Goal: Task Accomplishment & Management: Complete application form

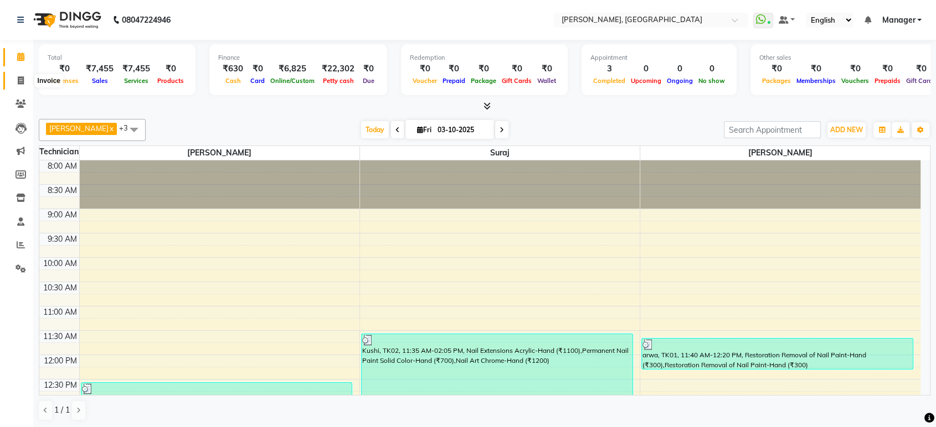
click at [19, 82] on icon at bounding box center [21, 80] width 6 height 8
select select "service"
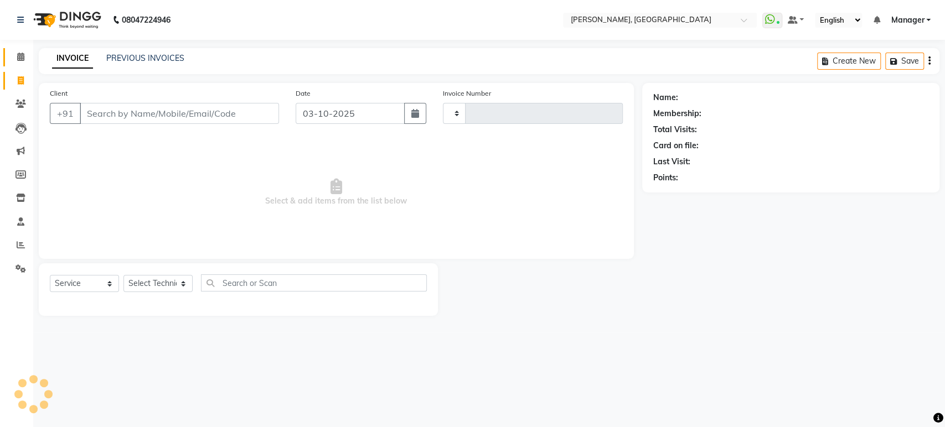
type input "1610"
select select "4998"
click at [149, 58] on link "PREVIOUS INVOICES" at bounding box center [145, 58] width 78 height 10
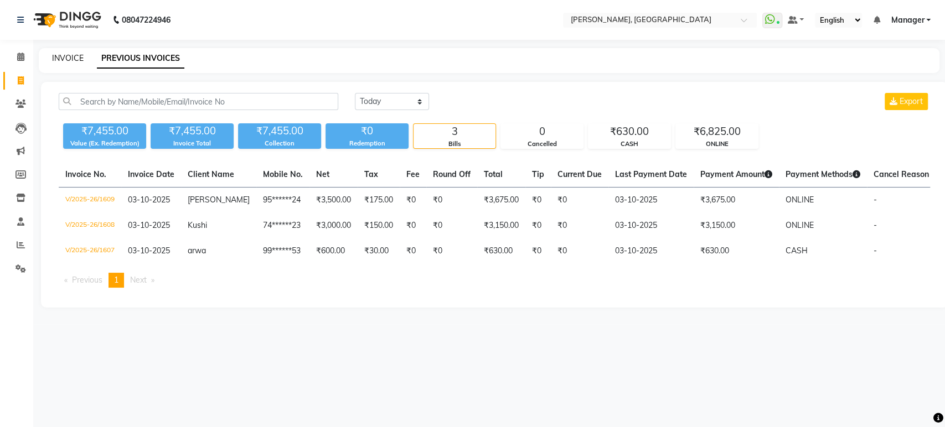
click at [74, 53] on link "INVOICE" at bounding box center [68, 58] width 32 height 10
select select "service"
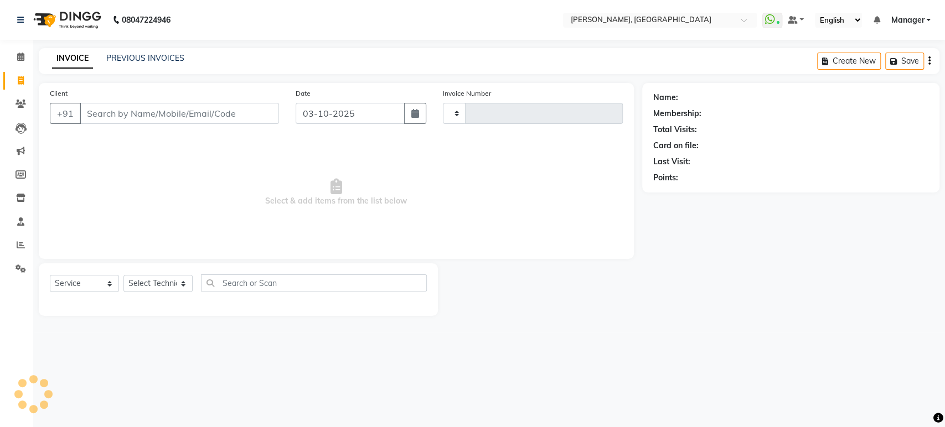
type input "1610"
select select "4998"
click at [137, 60] on link "PREVIOUS INVOICES" at bounding box center [145, 58] width 78 height 10
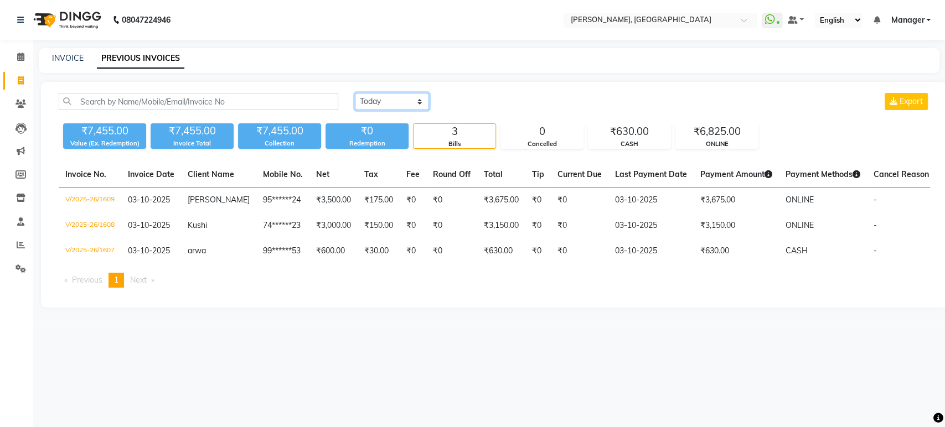
click at [421, 102] on select "[DATE] [DATE] Custom Range" at bounding box center [392, 101] width 74 height 17
select select "[DATE]"
click at [355, 93] on select "[DATE] [DATE] Custom Range" at bounding box center [392, 101] width 74 height 17
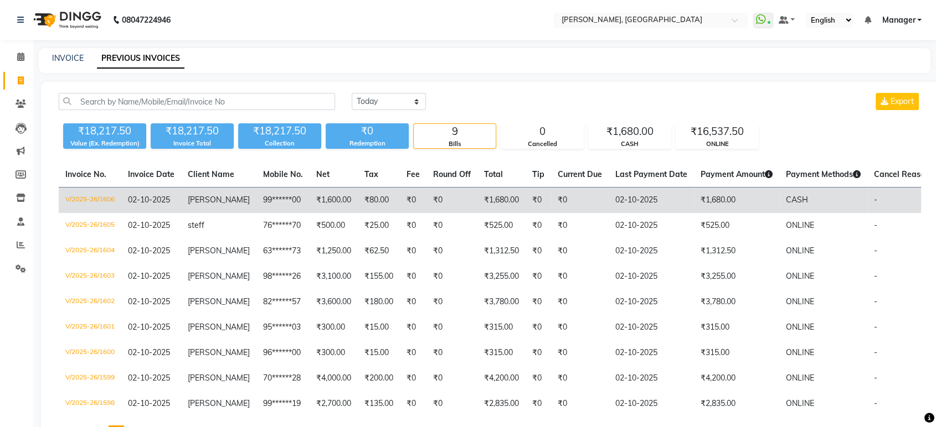
click at [439, 199] on td "₹0" at bounding box center [451, 201] width 51 height 26
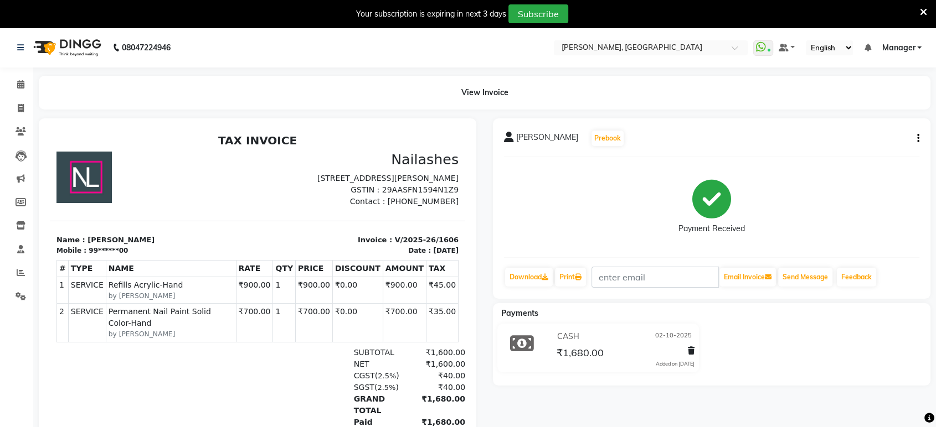
click at [917, 138] on icon "button" at bounding box center [918, 138] width 2 height 1
click at [873, 147] on div "Edit Item Staff" at bounding box center [862, 145] width 76 height 14
select select
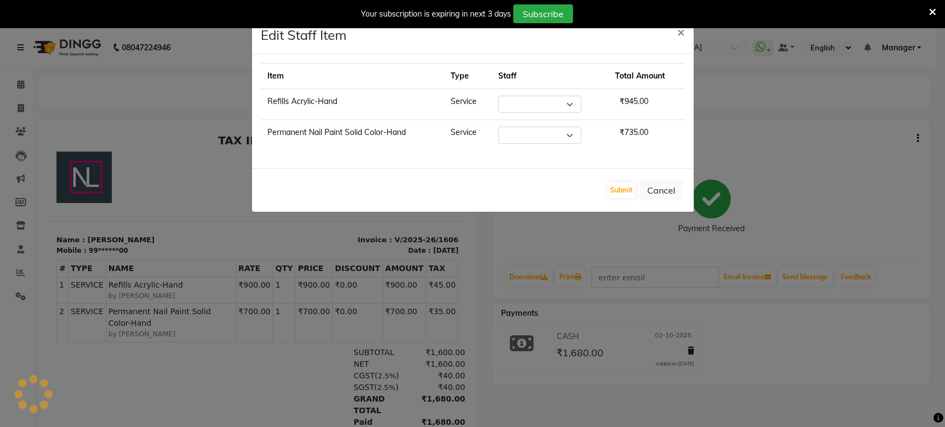
select select "31755"
click at [568, 103] on select "Select Himanshu Manager Suraj Vikash" at bounding box center [539, 104] width 83 height 17
select select "77879"
click at [498, 96] on select "Select Himanshu Manager Suraj Vikash" at bounding box center [539, 104] width 83 height 17
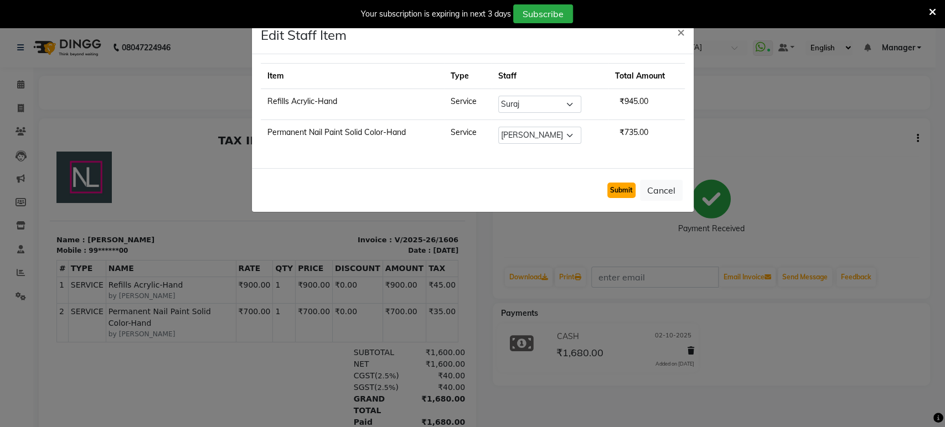
click at [625, 188] on button "Submit" at bounding box center [621, 191] width 28 height 16
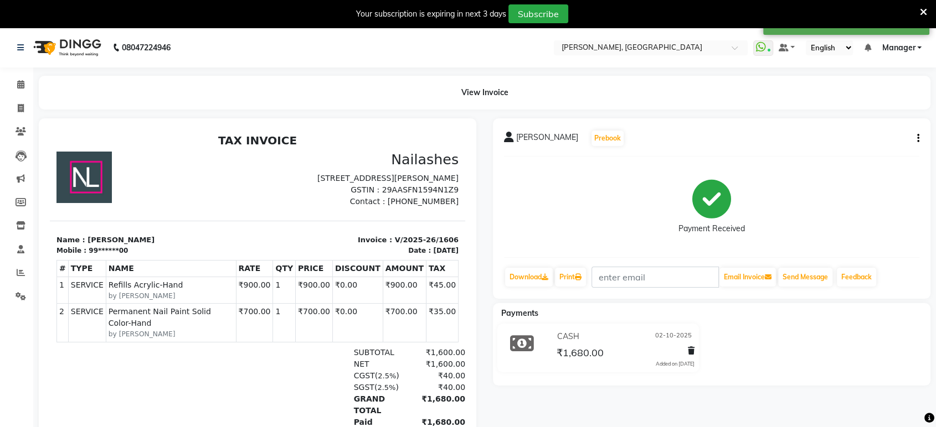
click at [919, 140] on button "button" at bounding box center [916, 139] width 7 height 12
click at [873, 148] on div "Edit Item Staff" at bounding box center [862, 145] width 76 height 14
select select "77879"
select select "31755"
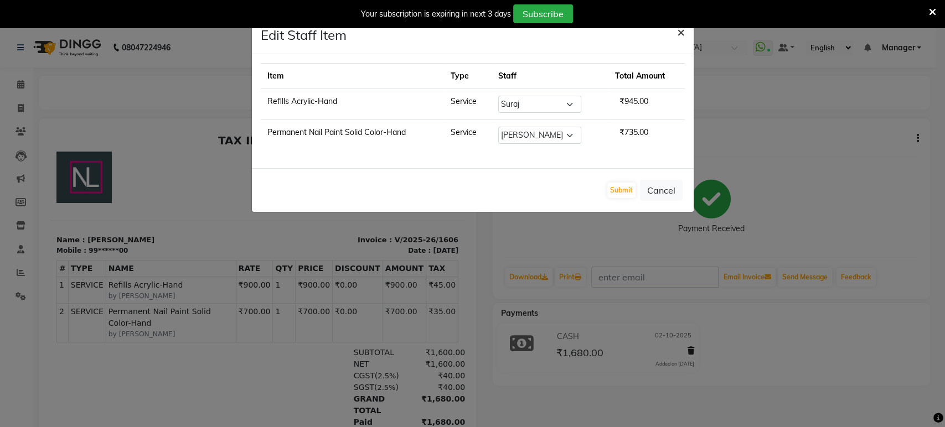
click at [679, 28] on span "×" at bounding box center [681, 31] width 8 height 17
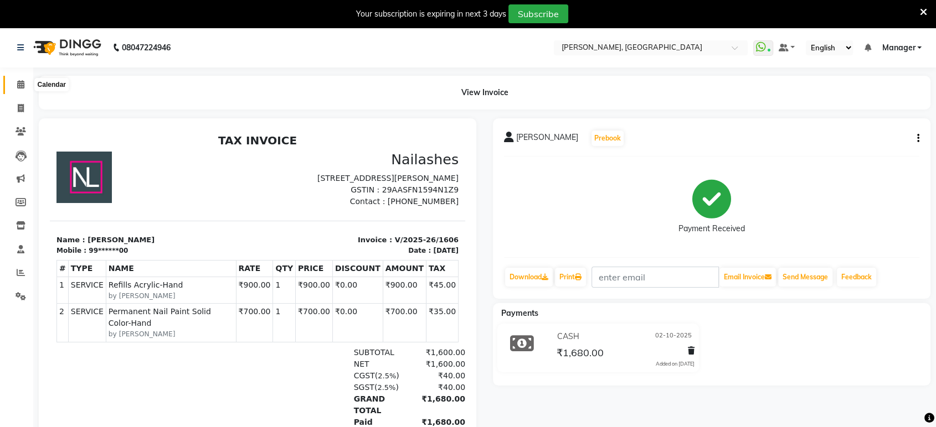
click at [19, 81] on icon at bounding box center [20, 84] width 7 height 8
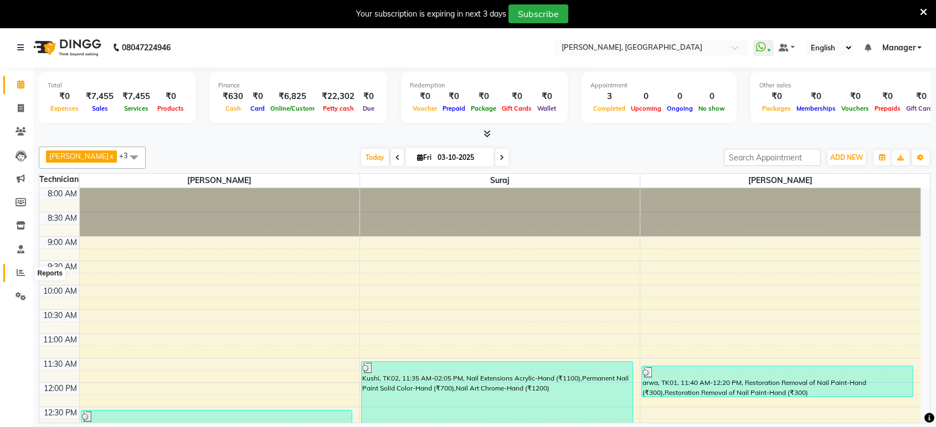
click at [18, 269] on icon at bounding box center [21, 273] width 8 height 8
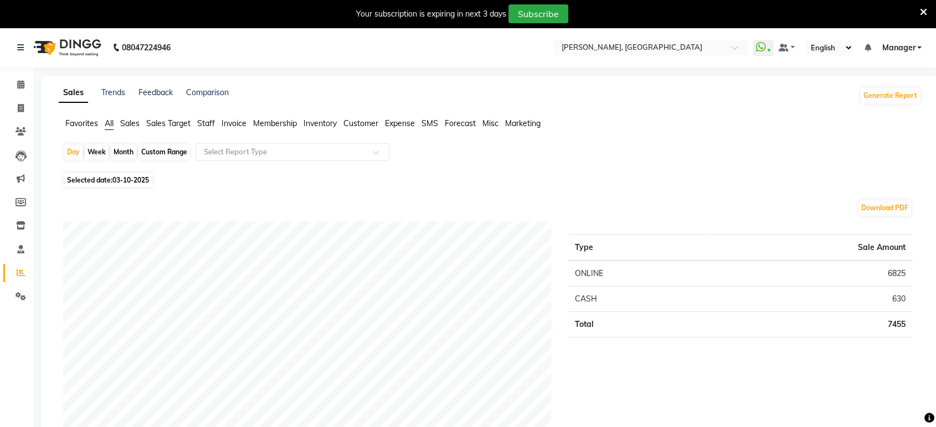
click at [210, 126] on span "Staff" at bounding box center [206, 123] width 18 height 10
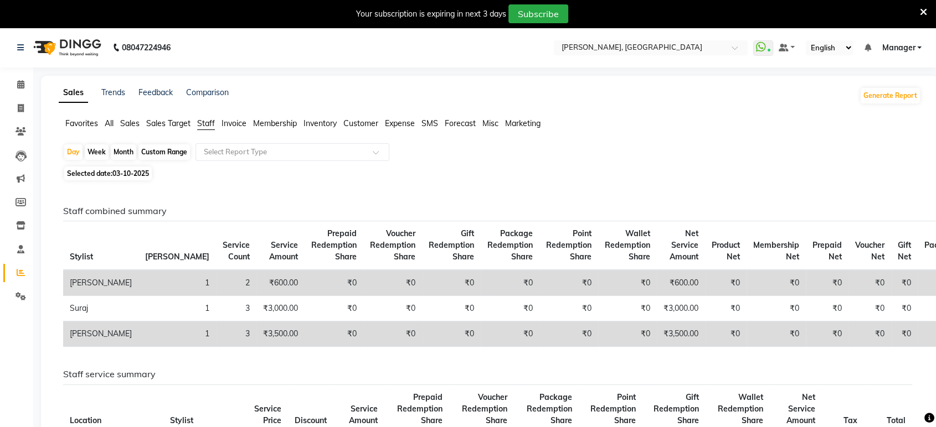
click at [130, 149] on div "Month" at bounding box center [123, 153] width 25 height 16
select select "10"
select select "2025"
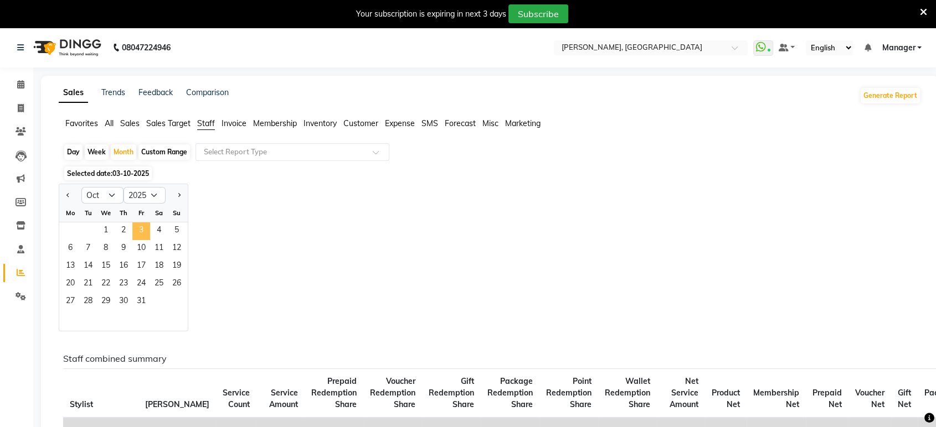
click at [142, 230] on span "3" at bounding box center [141, 232] width 18 height 18
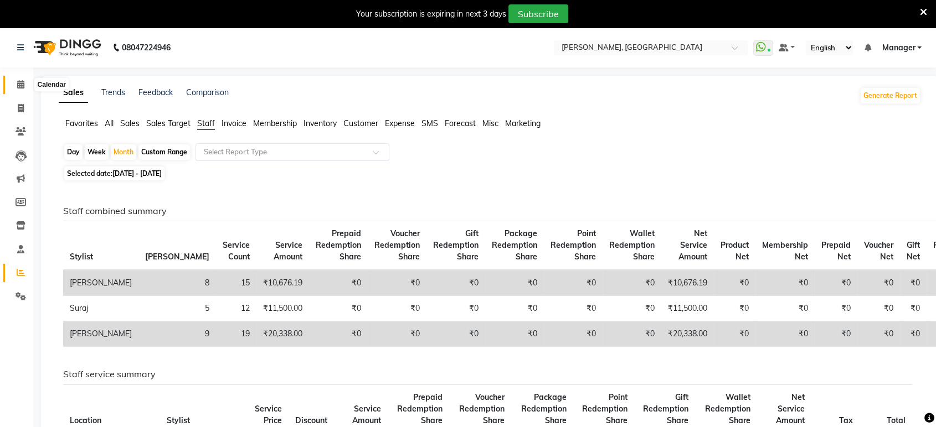
click at [19, 83] on icon at bounding box center [20, 84] width 7 height 8
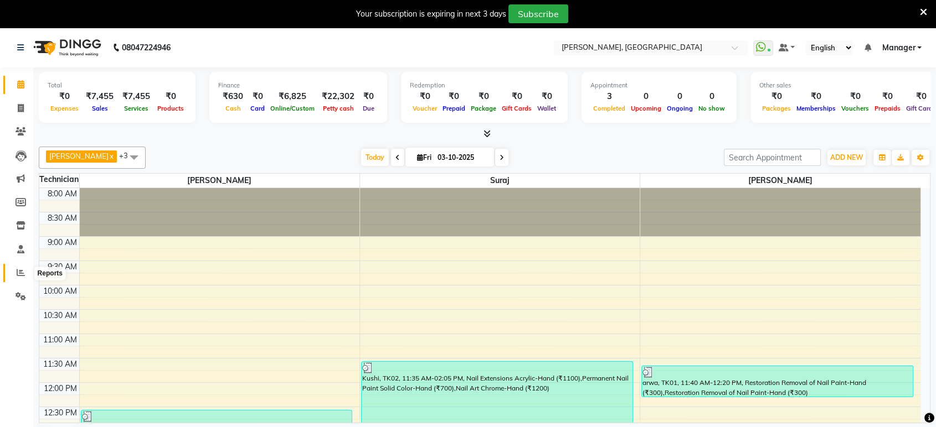
click at [17, 274] on icon at bounding box center [21, 273] width 8 height 8
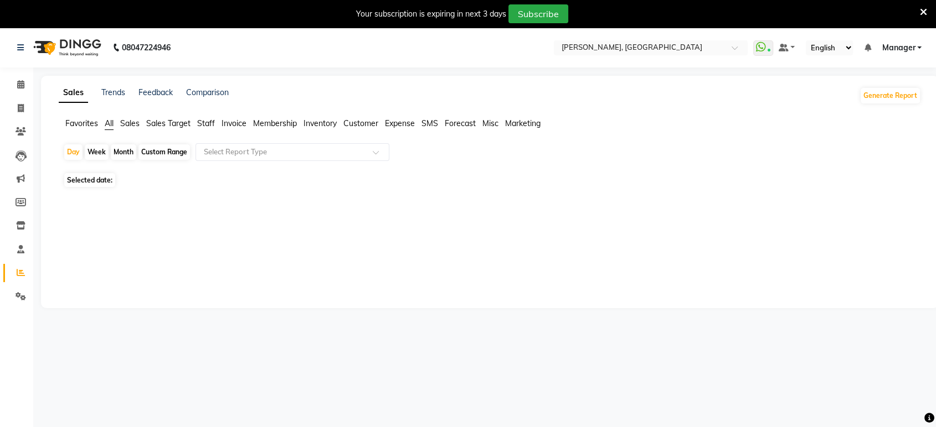
click at [209, 121] on span "Staff" at bounding box center [206, 123] width 18 height 10
click at [25, 84] on span at bounding box center [20, 85] width 19 height 13
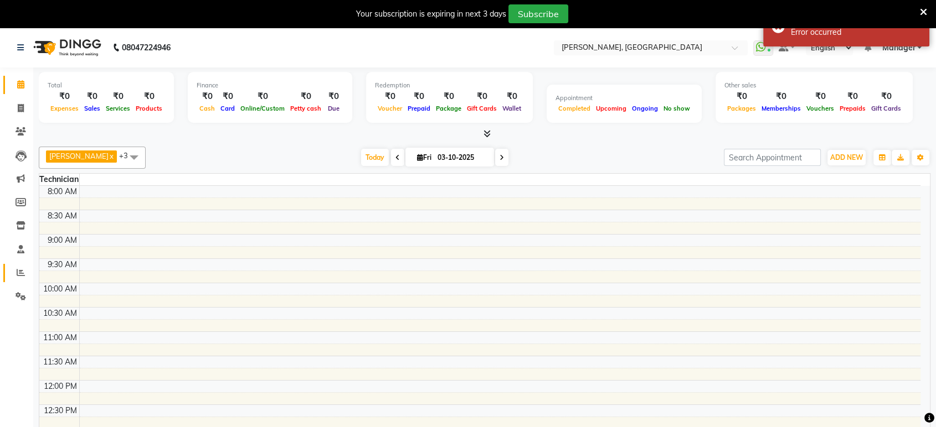
click at [26, 271] on span at bounding box center [20, 273] width 19 height 13
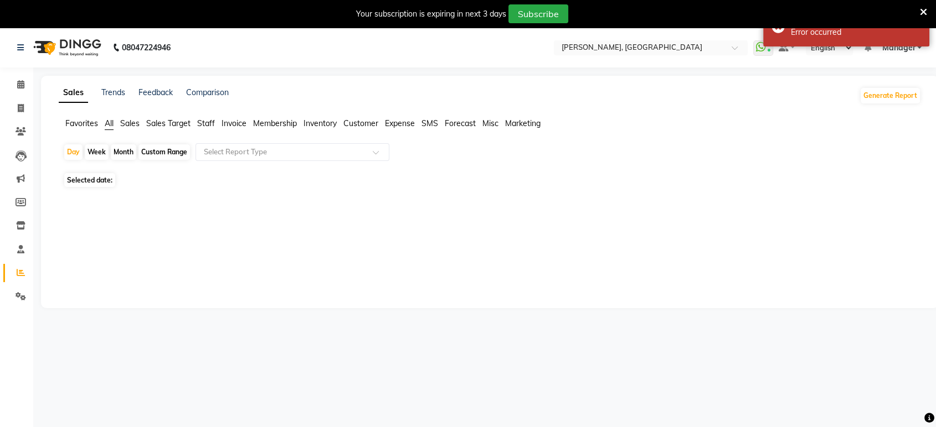
click at [208, 123] on span "Staff" at bounding box center [206, 123] width 18 height 10
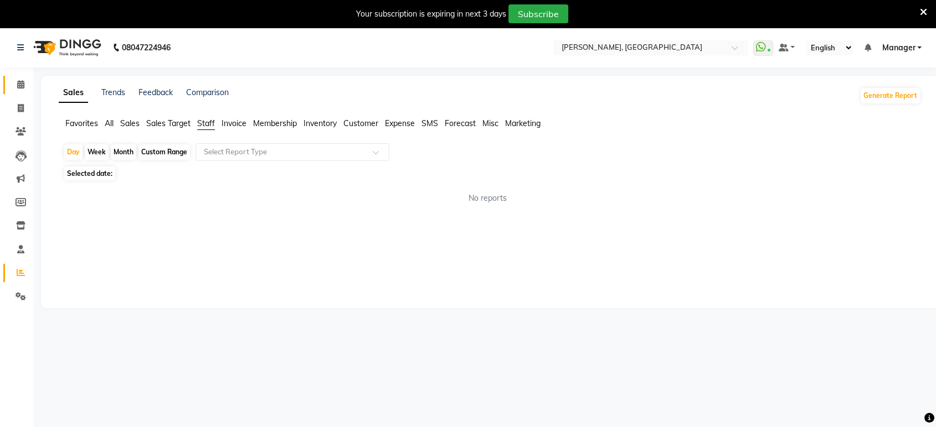
click at [20, 77] on link "Calendar" at bounding box center [16, 85] width 27 height 18
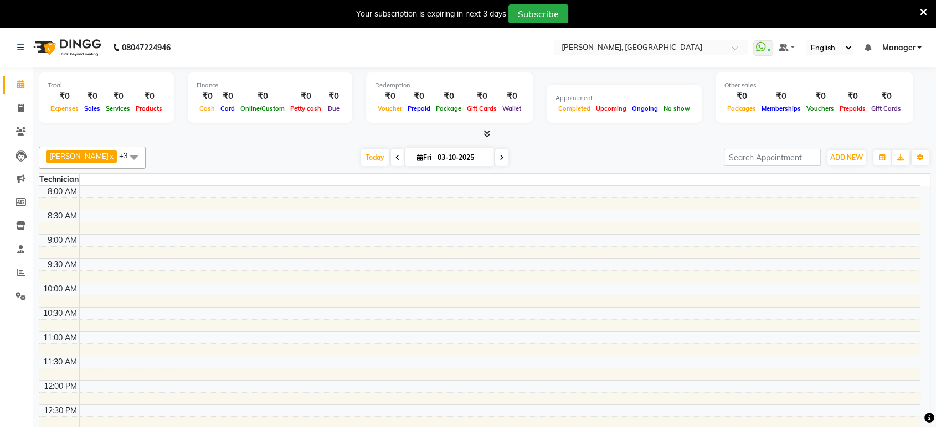
click at [120, 134] on div at bounding box center [484, 134] width 891 height 12
click at [17, 269] on icon at bounding box center [21, 273] width 8 height 8
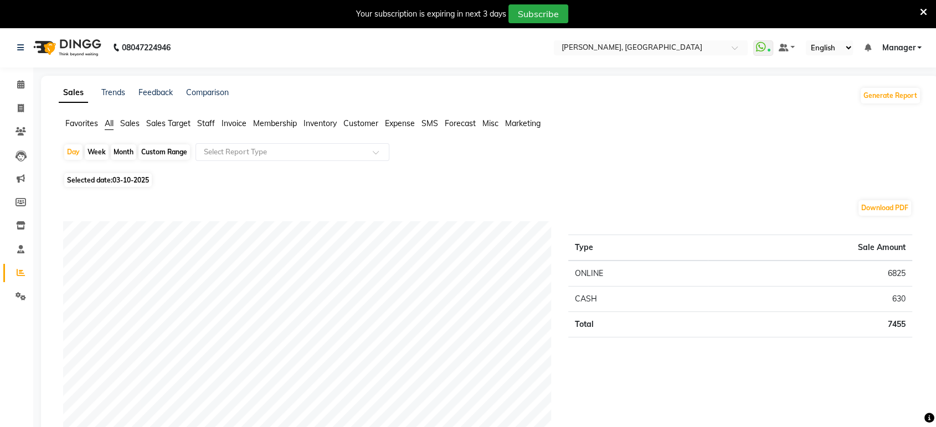
click at [204, 125] on span "Staff" at bounding box center [206, 123] width 18 height 10
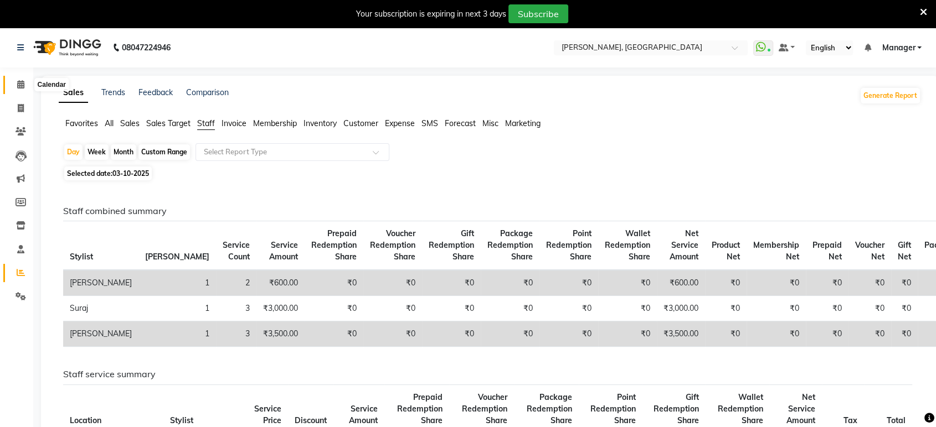
click at [19, 84] on icon at bounding box center [20, 84] width 7 height 8
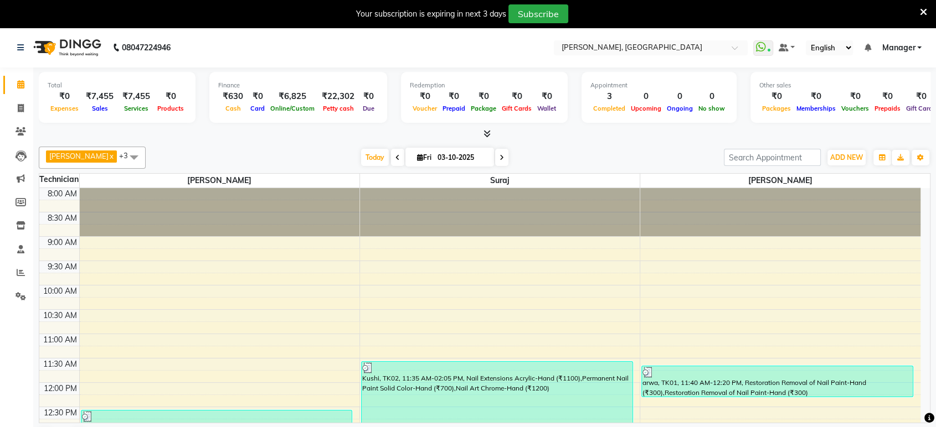
click at [921, 7] on icon at bounding box center [923, 12] width 7 height 10
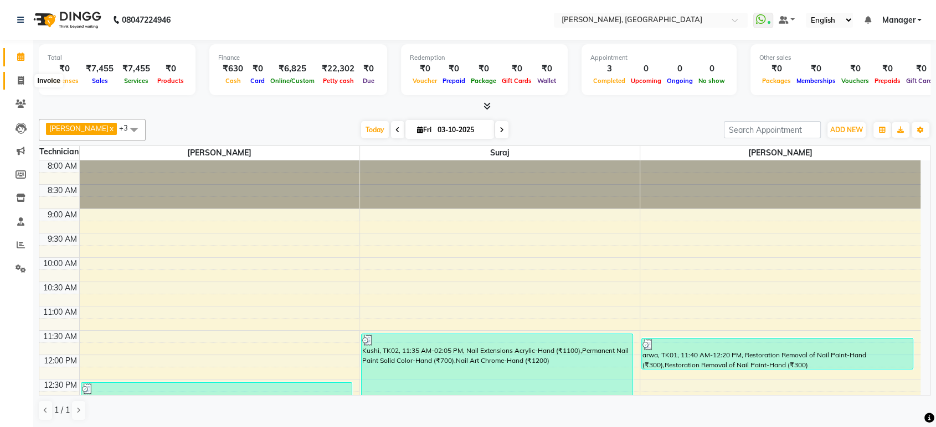
click at [23, 81] on icon at bounding box center [21, 80] width 6 height 8
select select "service"
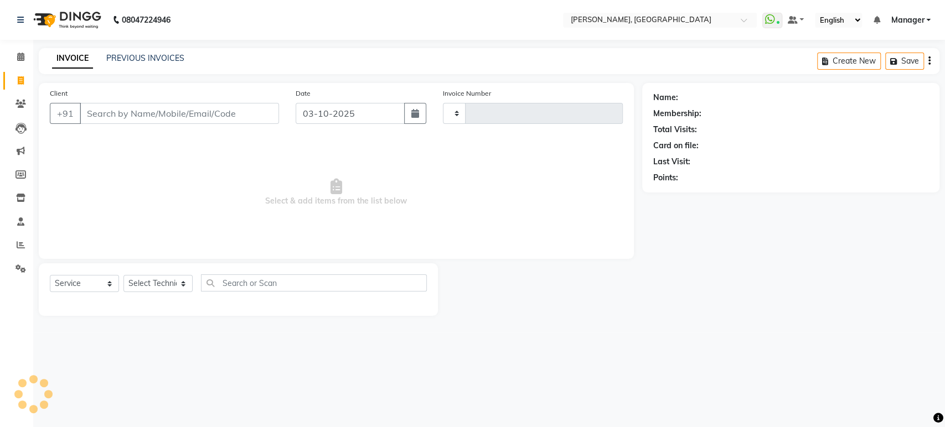
type input "1610"
select select "4998"
click at [159, 281] on select "Select Technician Himanshu Manager Suraj Vikash" at bounding box center [157, 283] width 69 height 17
select select "88386"
click at [123, 275] on select "Select Technician Himanshu Manager Suraj Vikash" at bounding box center [157, 283] width 69 height 17
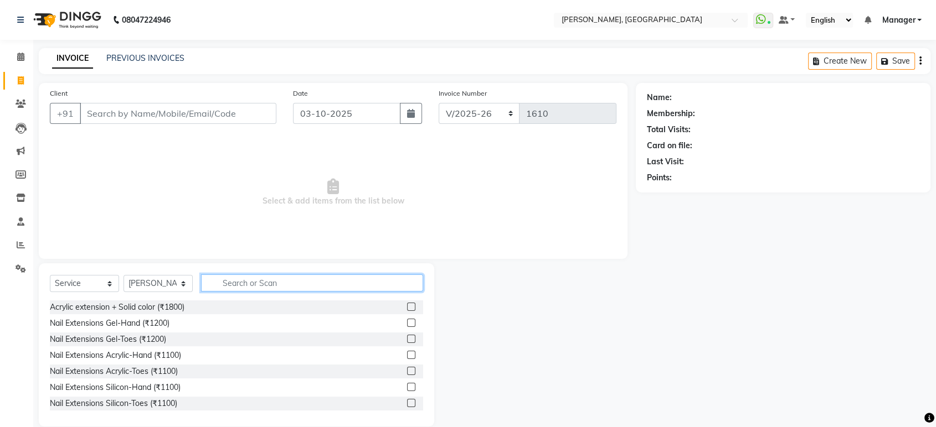
click at [231, 283] on input "text" at bounding box center [312, 283] width 222 height 17
type input "res"
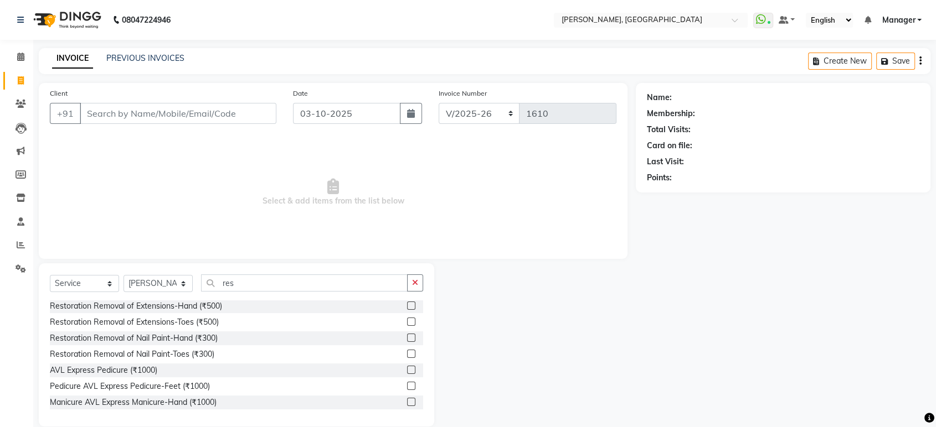
click at [407, 336] on label at bounding box center [411, 338] width 8 height 8
click at [407, 336] on input "checkbox" at bounding box center [410, 338] width 7 height 7
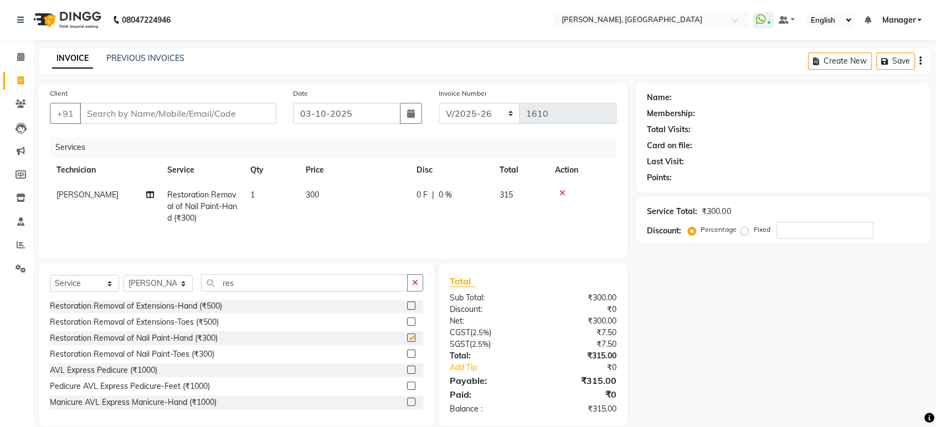
checkbox input "false"
click at [416, 287] on icon "button" at bounding box center [415, 283] width 6 height 8
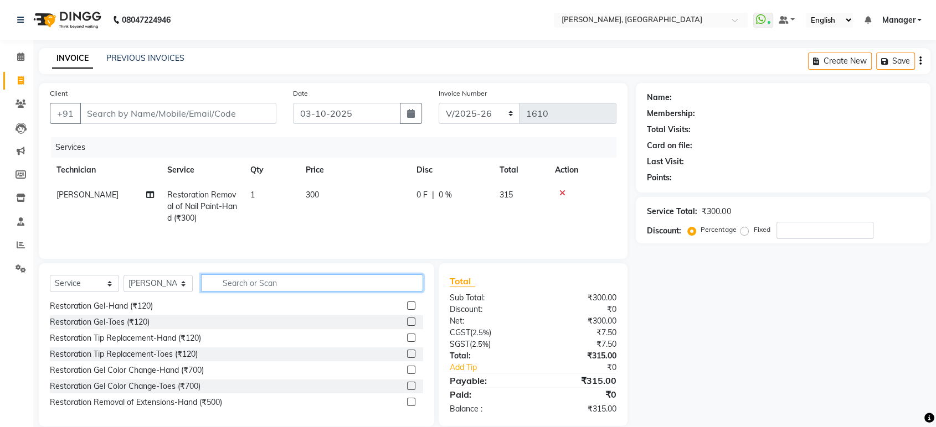
click at [341, 276] on input "text" at bounding box center [312, 283] width 222 height 17
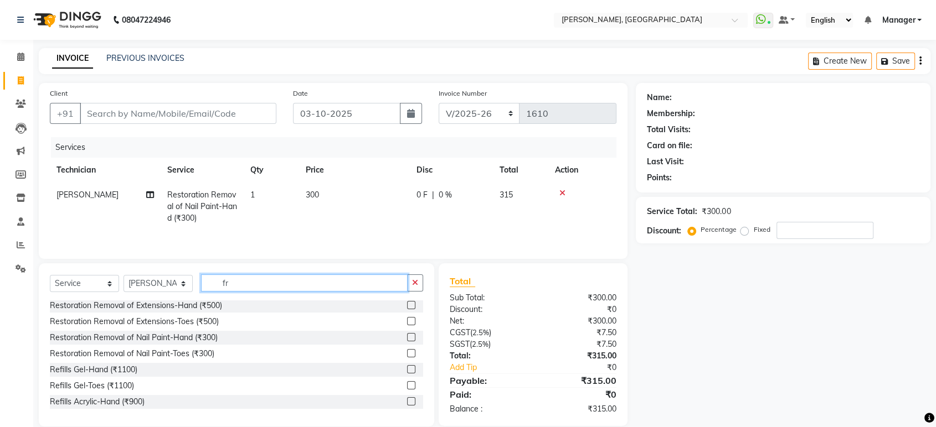
scroll to position [0, 0]
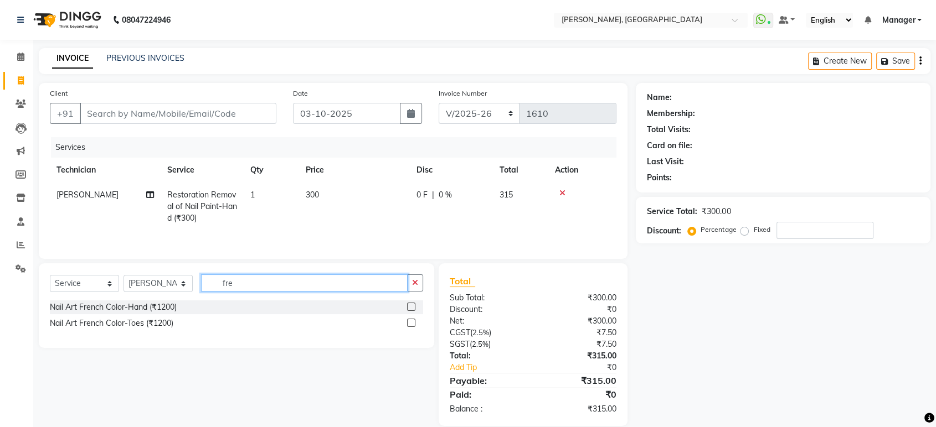
type input "fre"
click at [411, 305] on label at bounding box center [411, 307] width 8 height 8
click at [411, 305] on input "checkbox" at bounding box center [410, 307] width 7 height 7
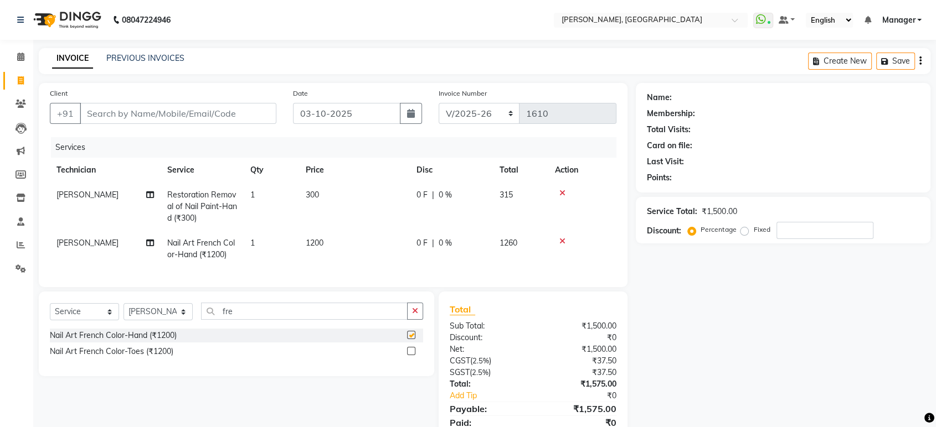
checkbox input "false"
click at [414, 315] on icon "button" at bounding box center [415, 311] width 6 height 8
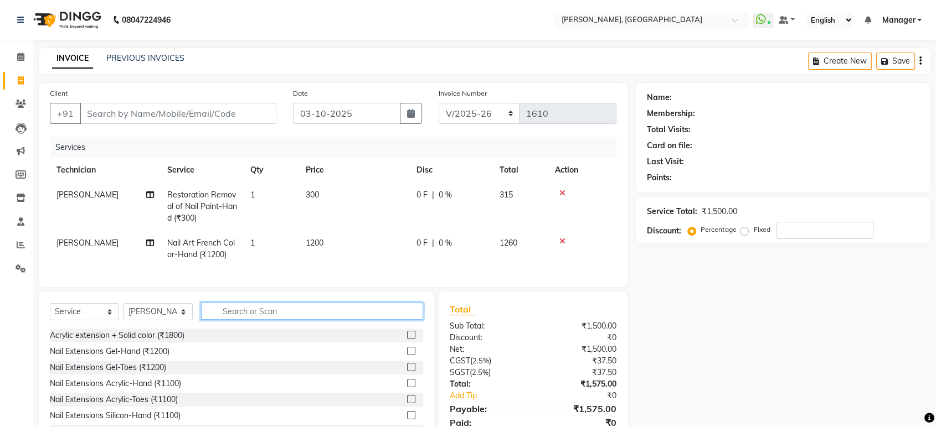
click at [223, 320] on input "text" at bounding box center [312, 311] width 222 height 17
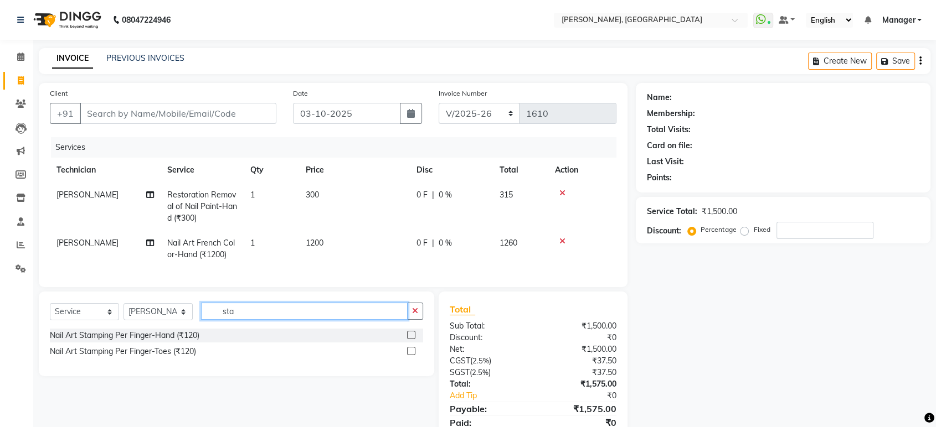
type input "sta"
click at [411, 339] on label at bounding box center [411, 335] width 8 height 8
click at [411, 339] on input "checkbox" at bounding box center [410, 335] width 7 height 7
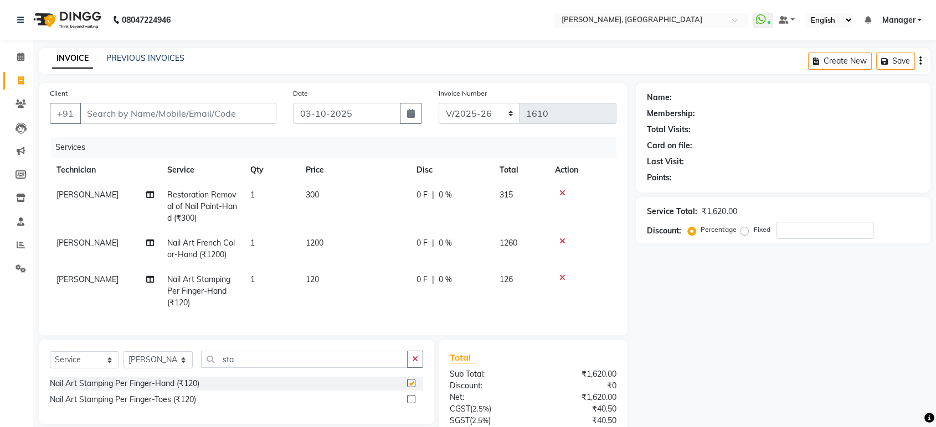
checkbox input "false"
click at [411, 368] on button "button" at bounding box center [415, 359] width 16 height 17
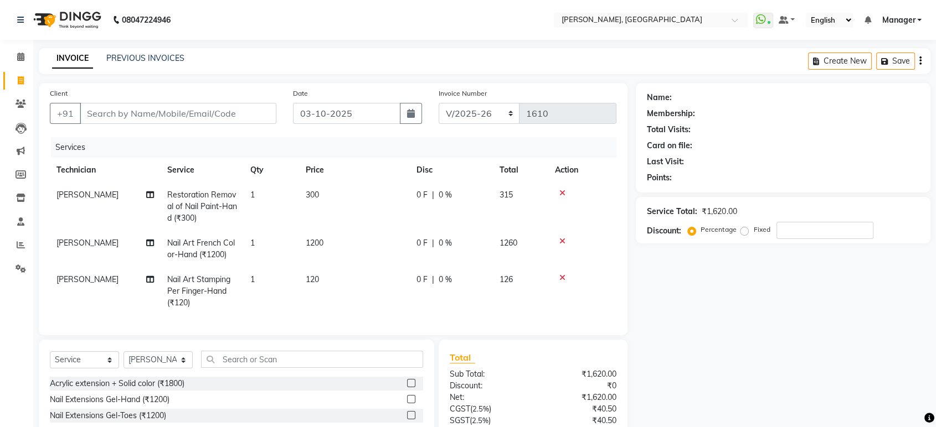
click at [332, 276] on td "120" at bounding box center [354, 291] width 111 height 48
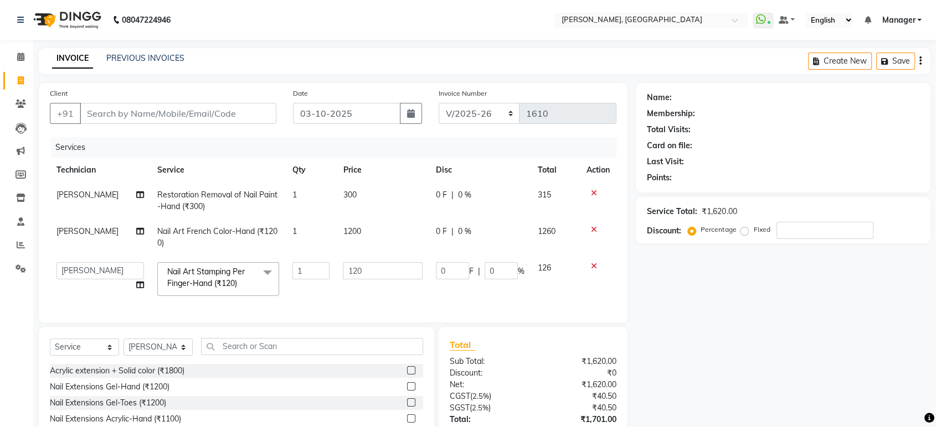
click at [336, 276] on td "120" at bounding box center [382, 279] width 93 height 47
click at [374, 277] on input "120" at bounding box center [383, 270] width 80 height 17
type input "1"
type input "240"
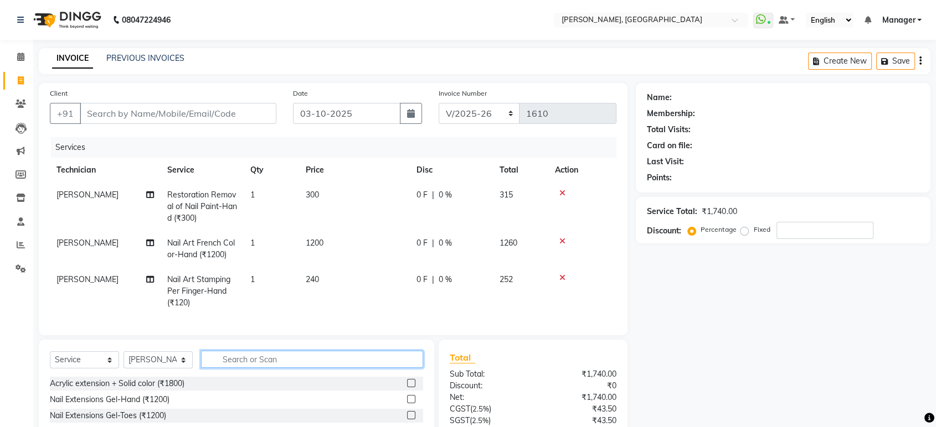
click at [390, 359] on div "Select Service Product Membership Package Voucher Prepaid Gift Card Select Tech…" at bounding box center [236, 421] width 395 height 163
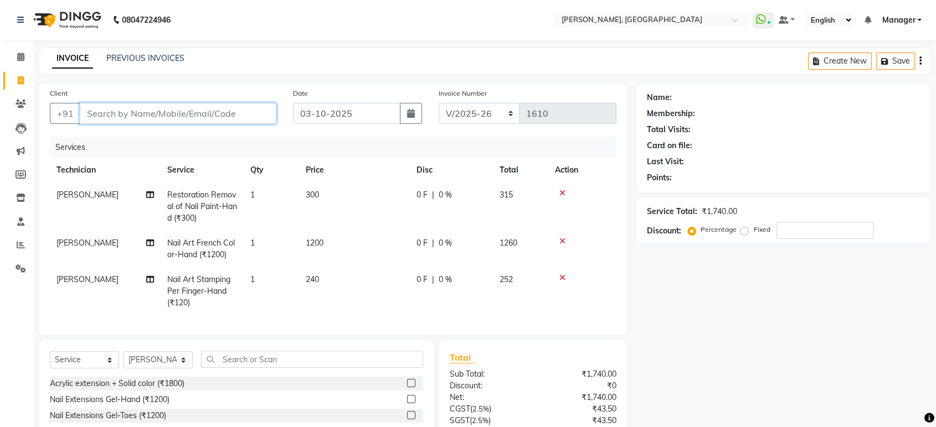
click at [219, 105] on input "Client" at bounding box center [178, 113] width 197 height 21
click at [177, 114] on input "Client" at bounding box center [178, 113] width 197 height 21
type input "9"
type input "0"
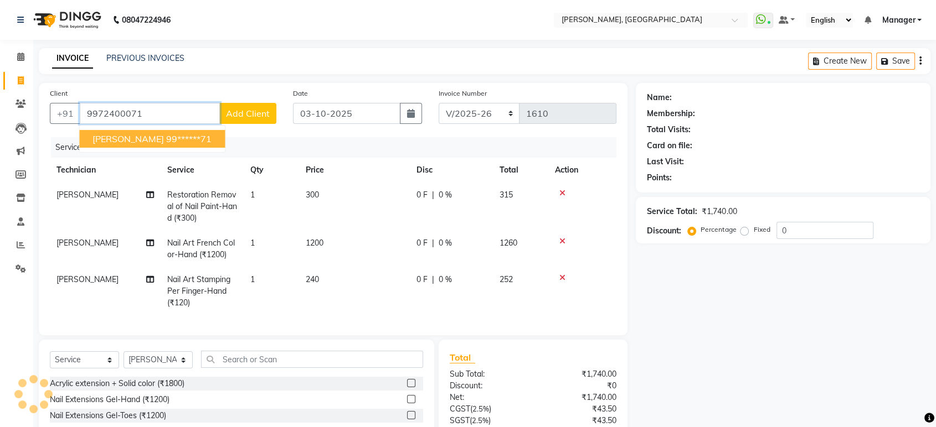
type input "9972400071"
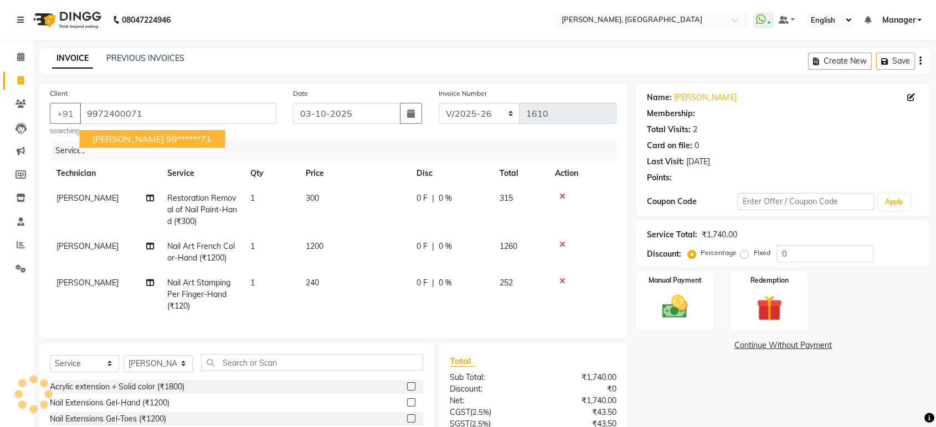
select select "1: Object"
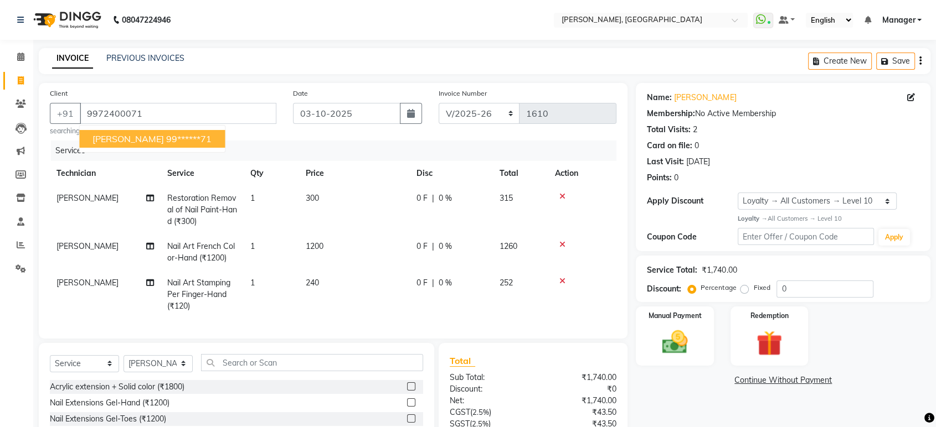
click at [122, 141] on span "Rakshitha" at bounding box center [127, 138] width 71 height 11
type input "99******71"
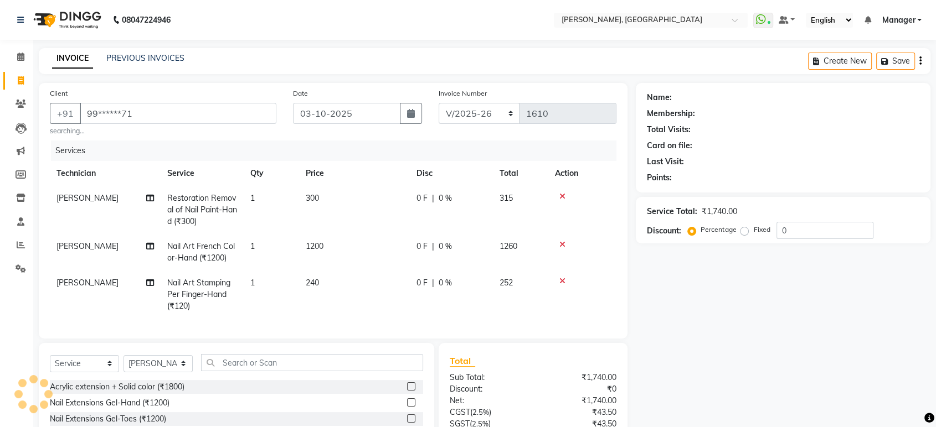
select select "1: Object"
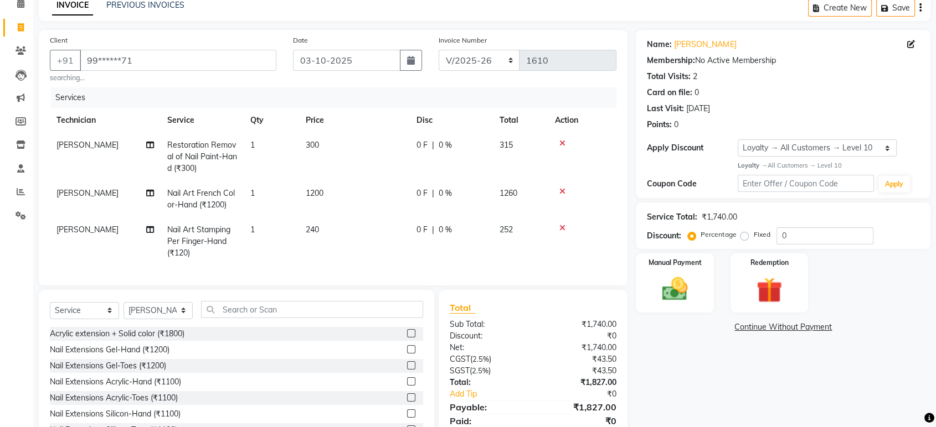
scroll to position [105, 0]
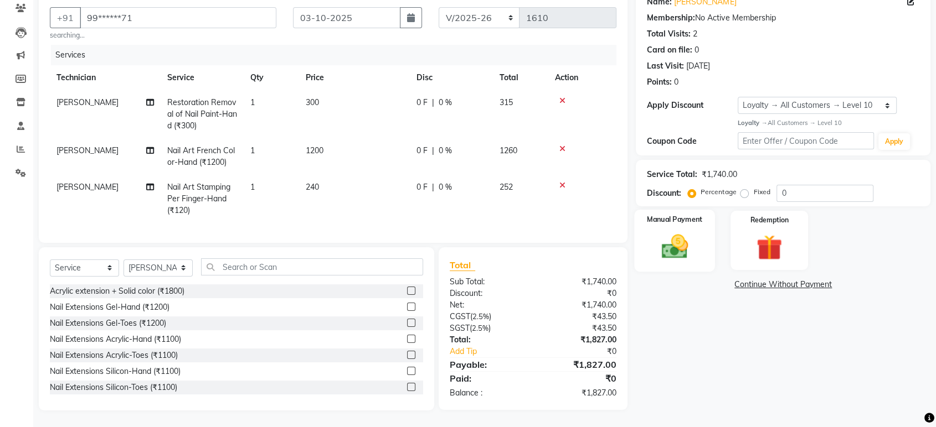
click at [682, 242] on img at bounding box center [674, 246] width 43 height 31
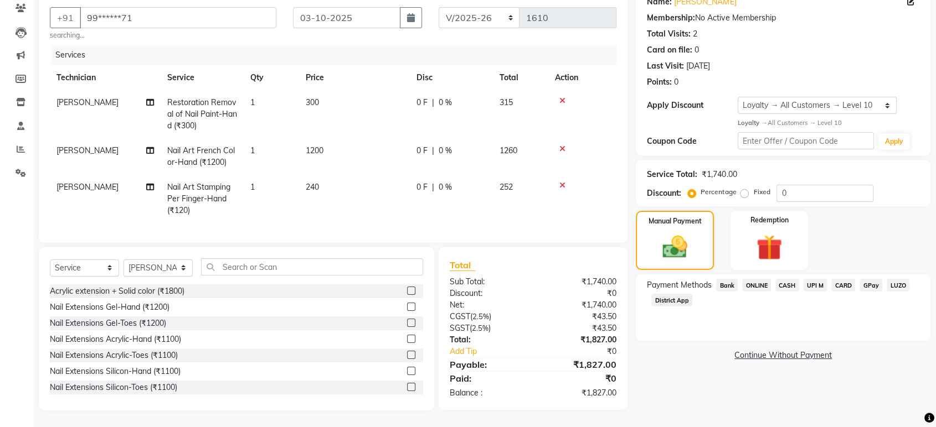
click at [746, 279] on span "ONLINE" at bounding box center [756, 285] width 29 height 13
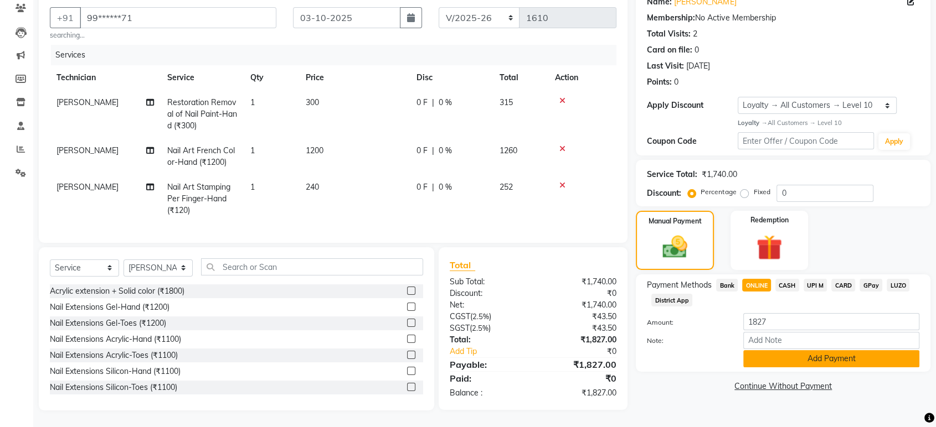
click at [806, 350] on button "Add Payment" at bounding box center [831, 358] width 176 height 17
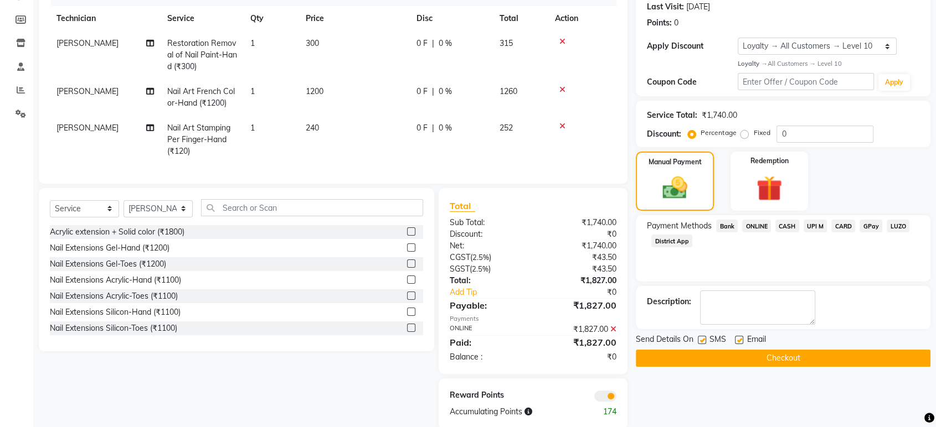
scroll to position [182, 0]
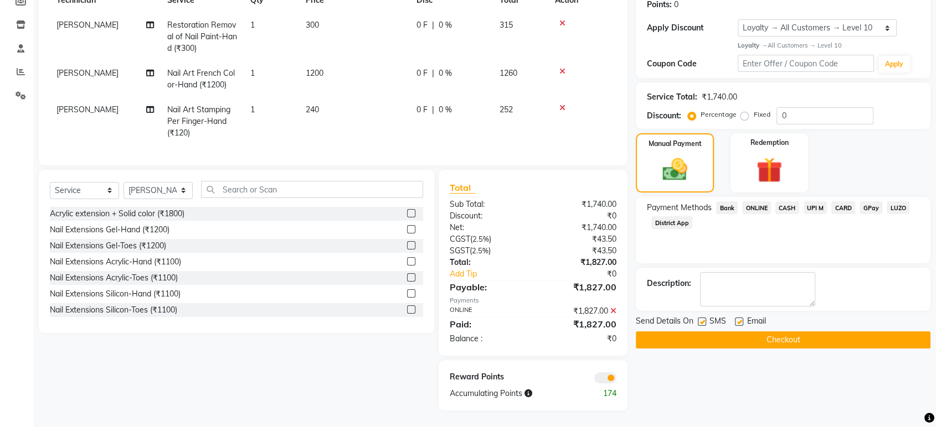
click at [784, 333] on button "Checkout" at bounding box center [783, 340] width 295 height 17
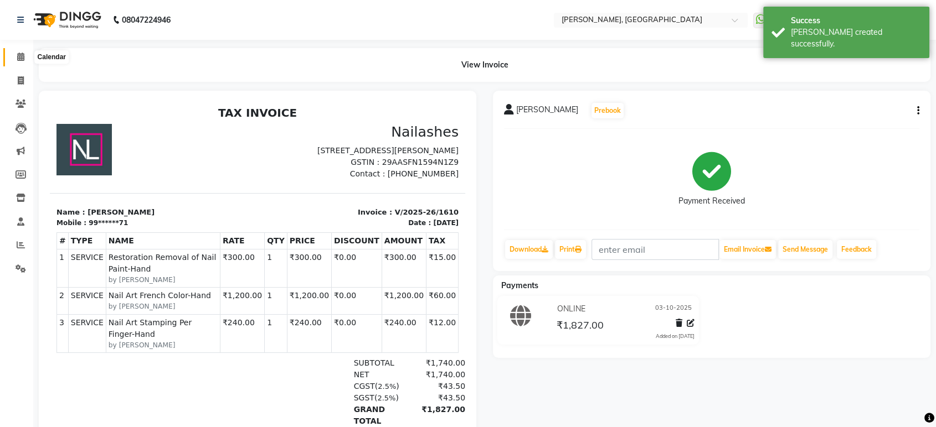
click at [22, 58] on icon at bounding box center [20, 57] width 7 height 8
